Goal: Task Accomplishment & Management: Use online tool/utility

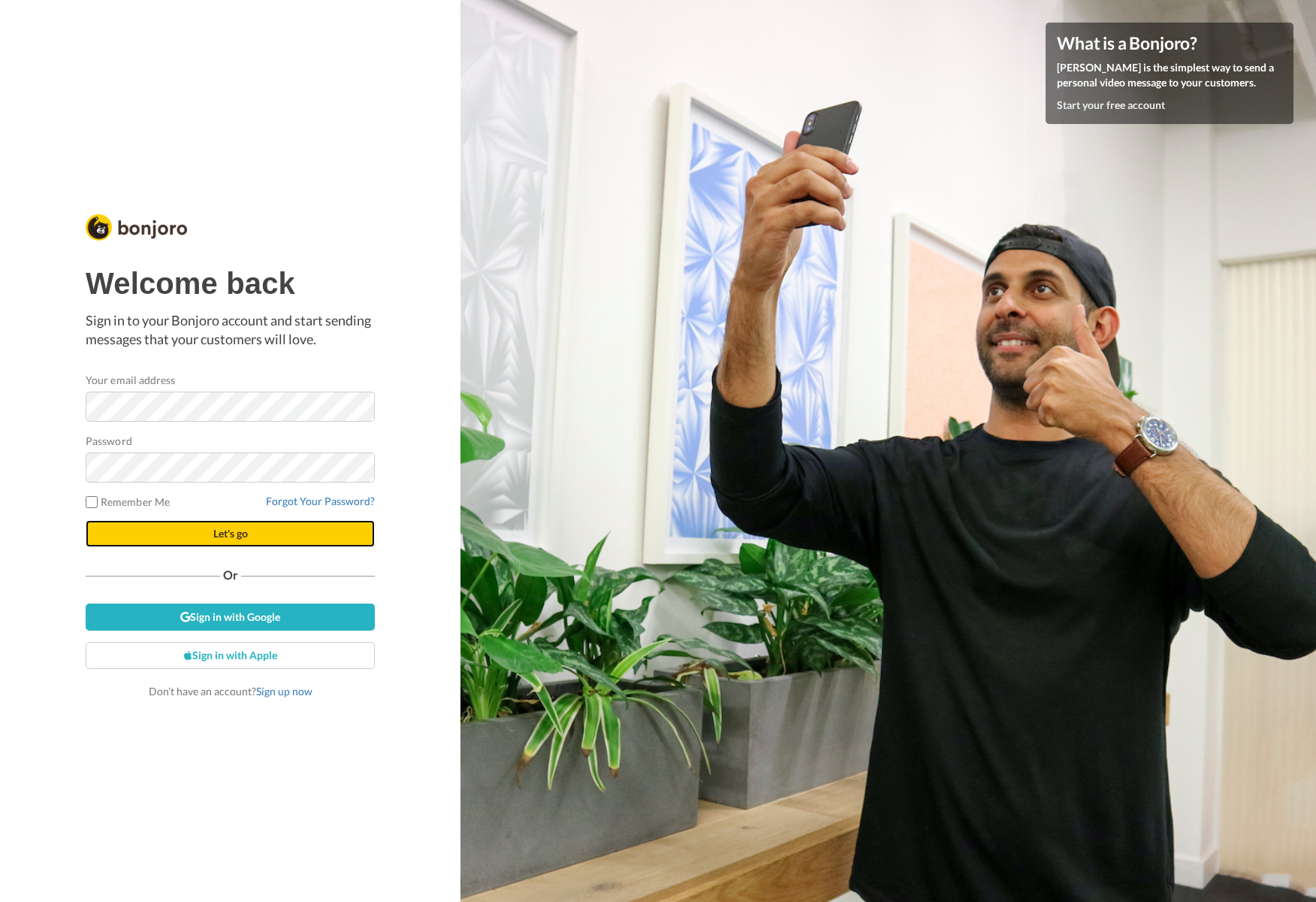
click at [257, 526] on button "Let's go" at bounding box center [230, 534] width 290 height 28
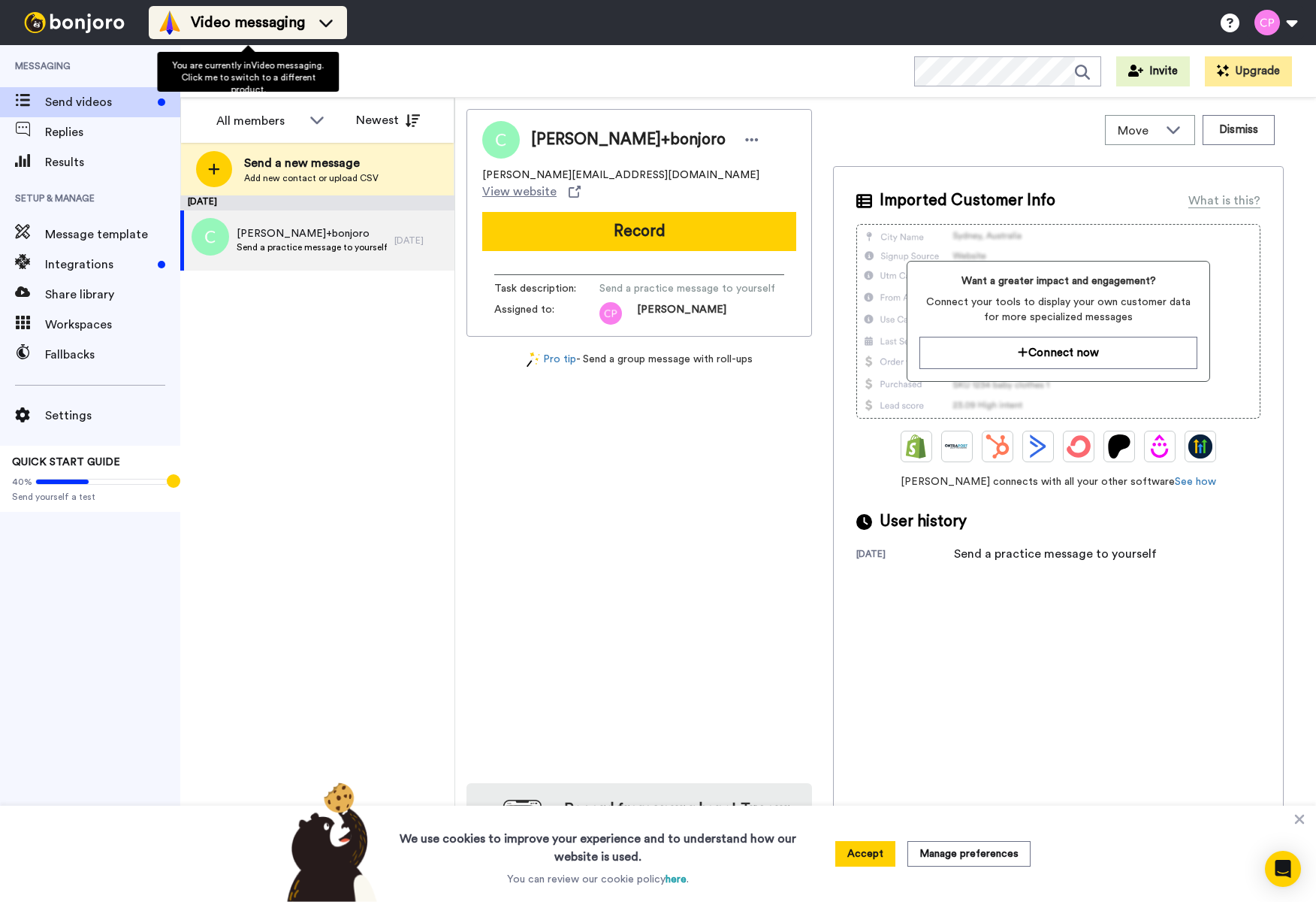
click at [253, 31] on span "Video messaging" at bounding box center [247, 22] width 115 height 21
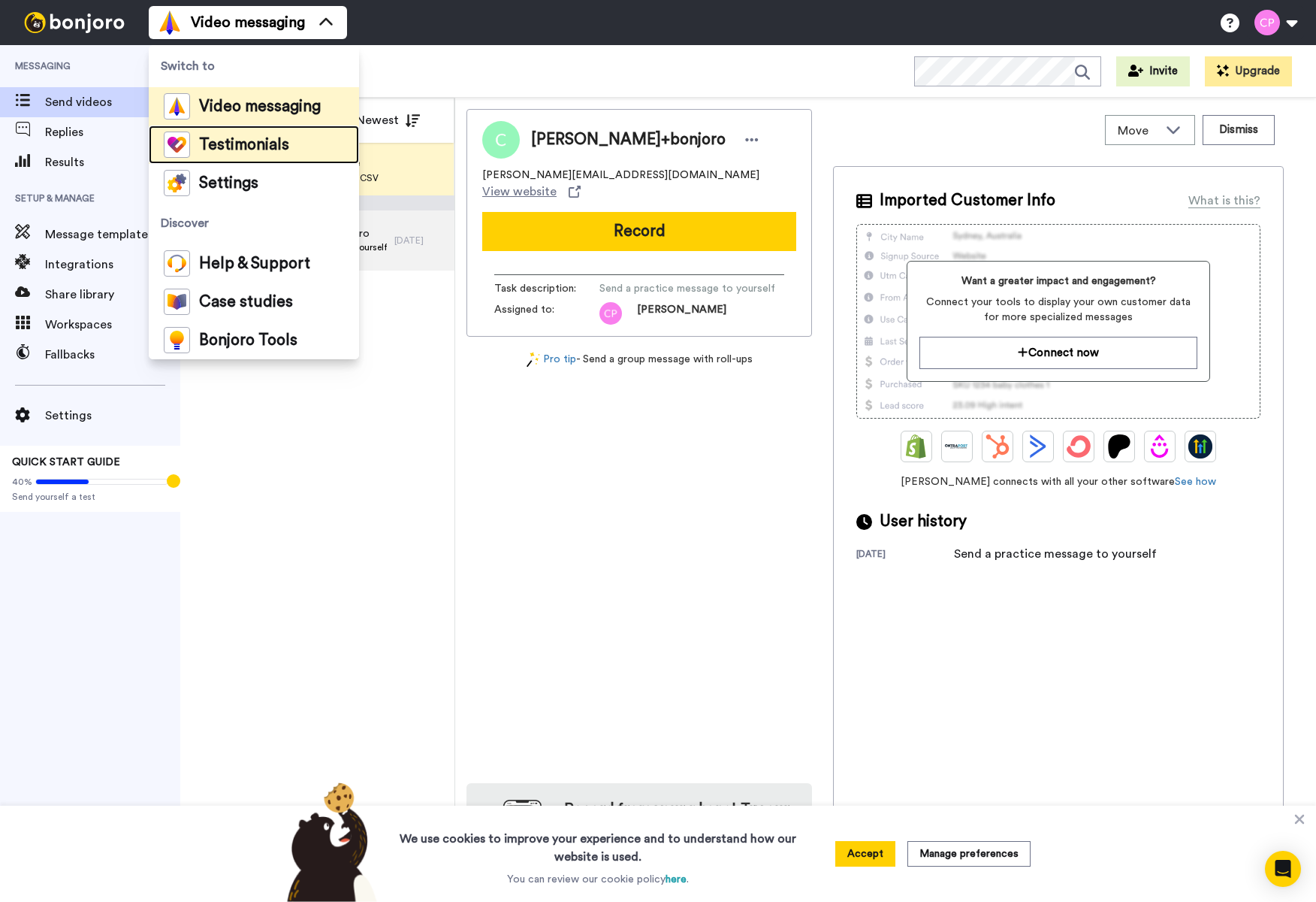
click at [222, 147] on span "Testimonials" at bounding box center [244, 145] width 90 height 15
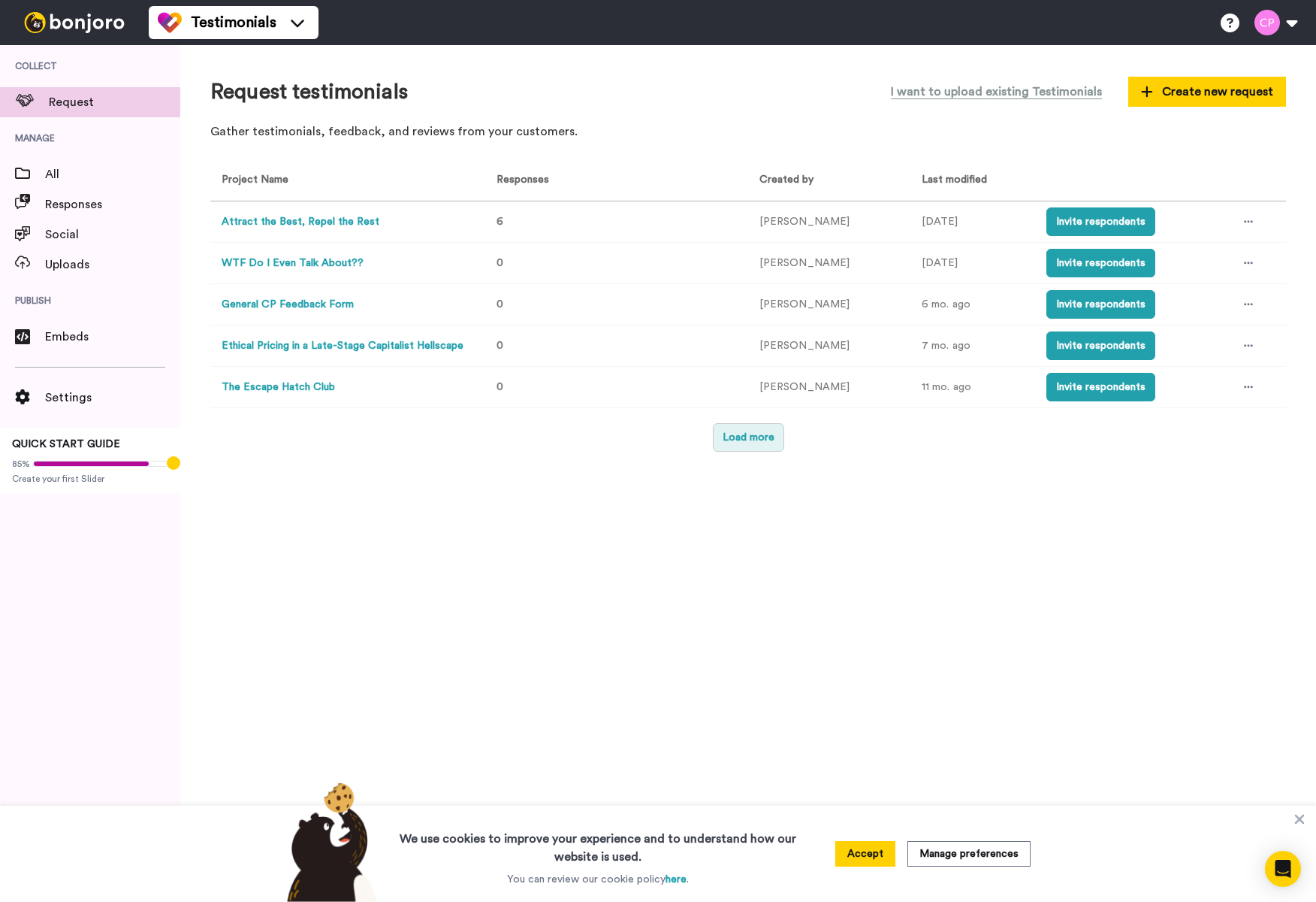
click at [747, 446] on button "Load more" at bounding box center [749, 437] width 71 height 28
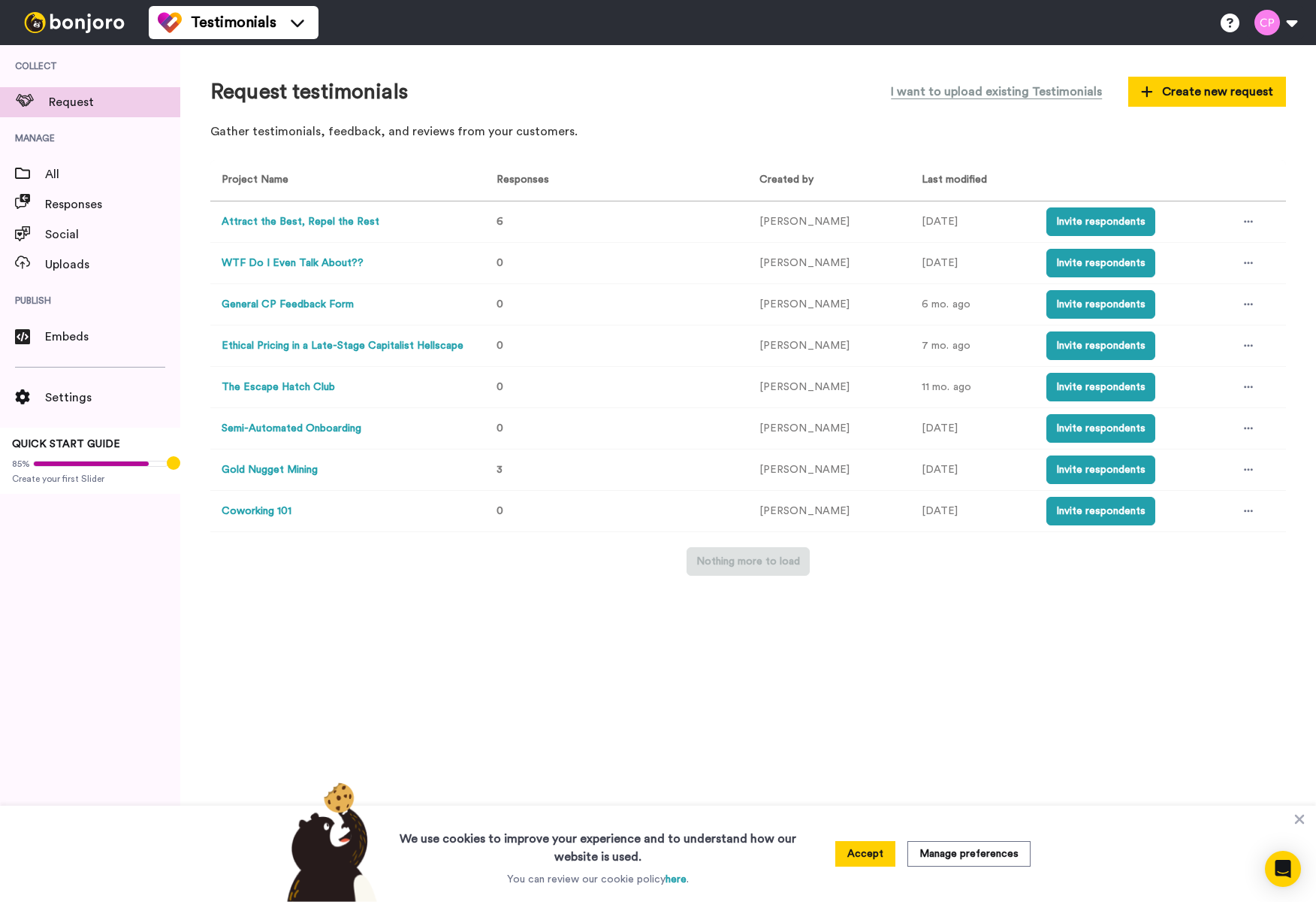
click at [270, 346] on button "Ethical Pricing in a Late-Stage Capitalist Hellscape" at bounding box center [343, 346] width 242 height 16
